Goal: Information Seeking & Learning: Compare options

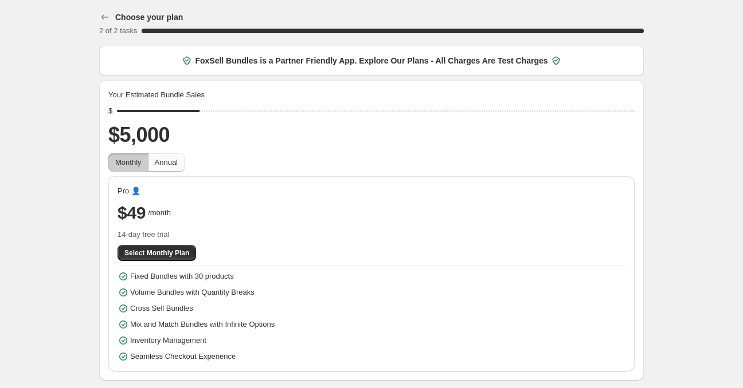
click at [166, 166] on span "Annual" at bounding box center [166, 162] width 23 height 9
click at [139, 162] on span "Monthly" at bounding box center [128, 162] width 26 height 9
click at [160, 159] on span "Annual" at bounding box center [166, 162] width 23 height 9
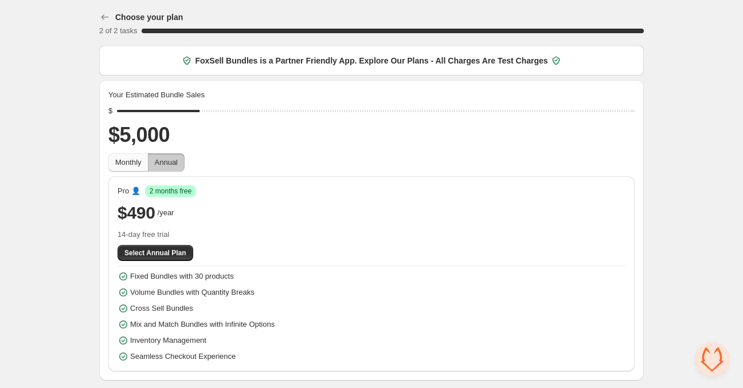
click at [125, 156] on button "Monthly" at bounding box center [128, 163] width 40 height 18
click at [159, 160] on span "Annual" at bounding box center [166, 162] width 23 height 9
click at [129, 163] on span "Monthly" at bounding box center [128, 162] width 26 height 9
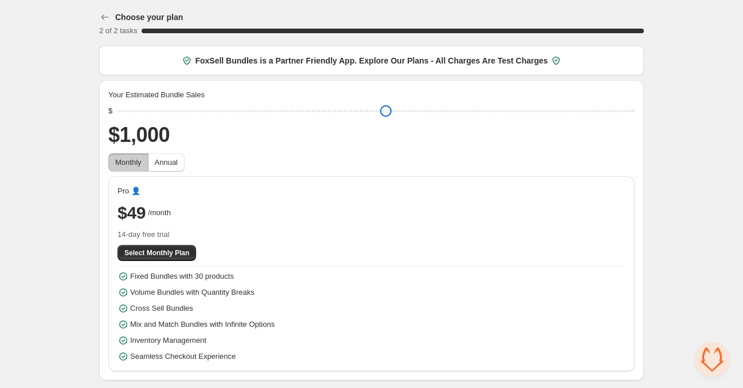
drag, startPoint x: 199, startPoint y: 107, endPoint x: 128, endPoint y: 109, distance: 71.6
click at [128, 109] on input "range" at bounding box center [375, 111] width 517 height 16
click at [168, 211] on span "/month" at bounding box center [159, 212] width 23 height 11
click at [170, 158] on span "Annual" at bounding box center [166, 162] width 23 height 9
click at [132, 159] on span "Monthly" at bounding box center [128, 162] width 26 height 9
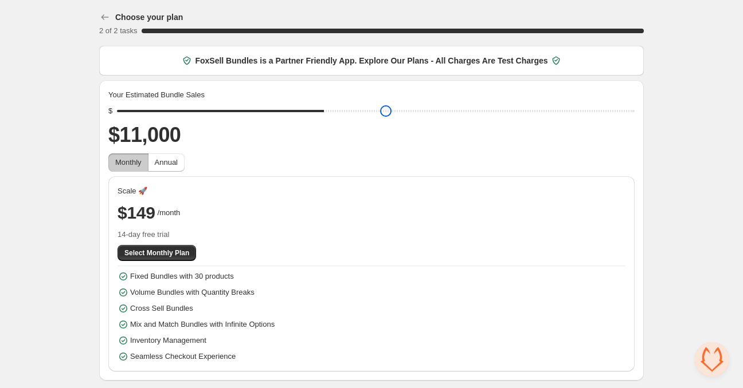
drag, startPoint x: 124, startPoint y: 111, endPoint x: 320, endPoint y: 136, distance: 197.6
click at [320, 119] on input "range" at bounding box center [375, 111] width 517 height 16
drag, startPoint x: 323, startPoint y: 114, endPoint x: 215, endPoint y: 119, distance: 108.4
click at [215, 119] on input "range" at bounding box center [375, 111] width 517 height 16
drag, startPoint x: 226, startPoint y: 111, endPoint x: 201, endPoint y: 136, distance: 35.7
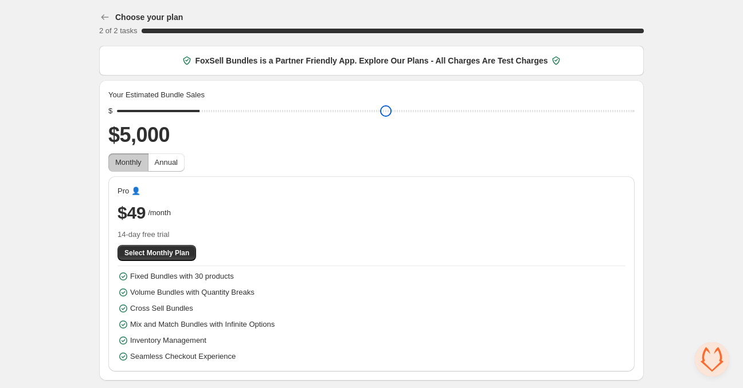
type input "****"
click at [201, 119] on input "range" at bounding box center [375, 111] width 517 height 16
